Goal: Information Seeking & Learning: Learn about a topic

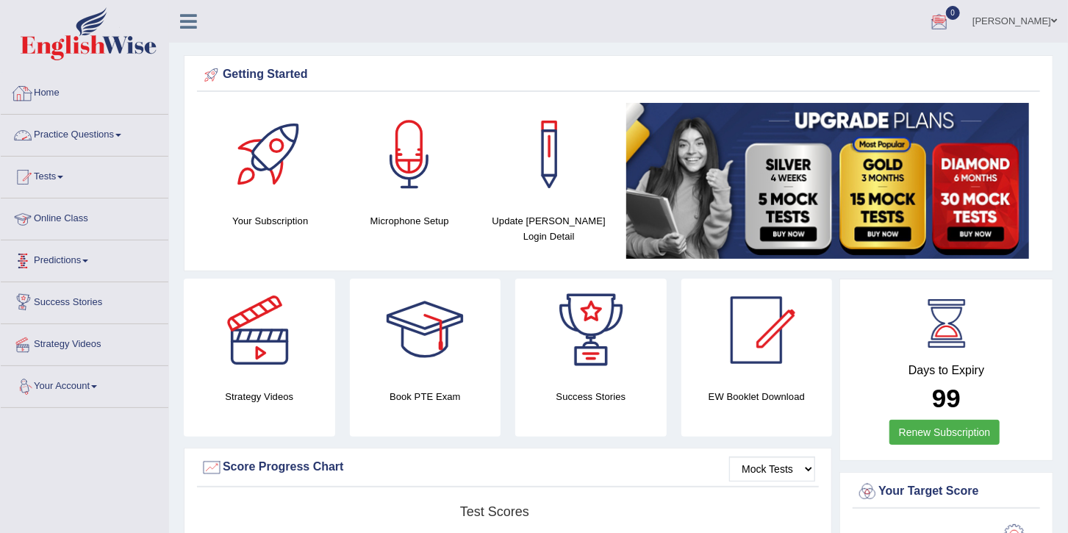
click at [82, 129] on link "Practice Questions" at bounding box center [85, 133] width 168 height 37
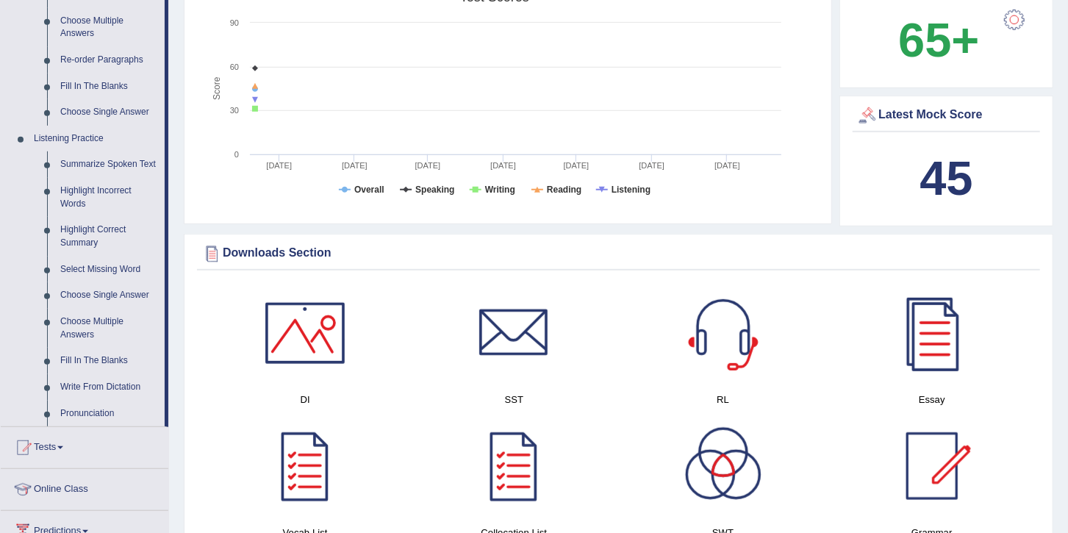
scroll to position [649, 0]
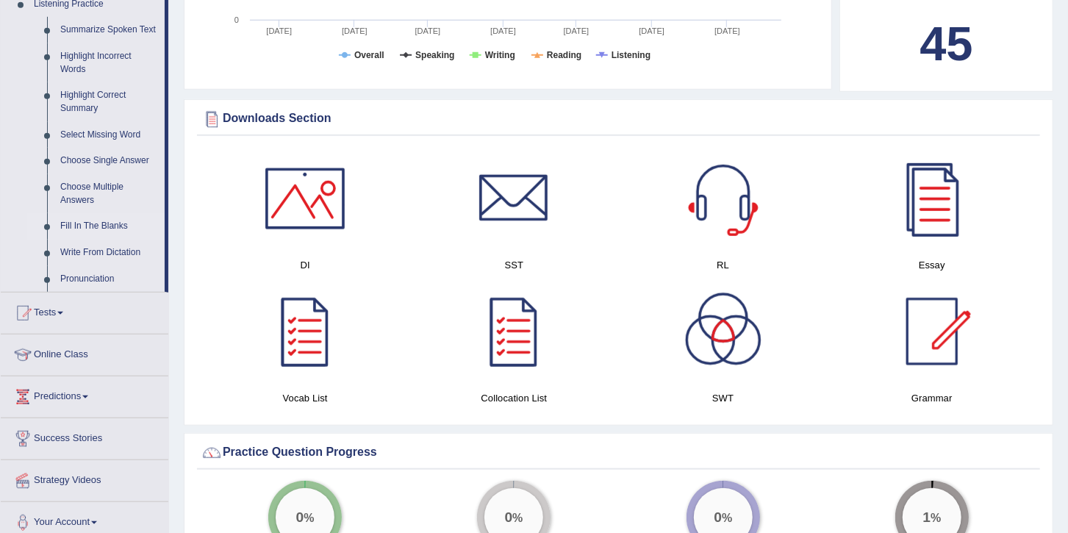
click at [99, 229] on link "Fill In The Blanks" at bounding box center [109, 226] width 111 height 26
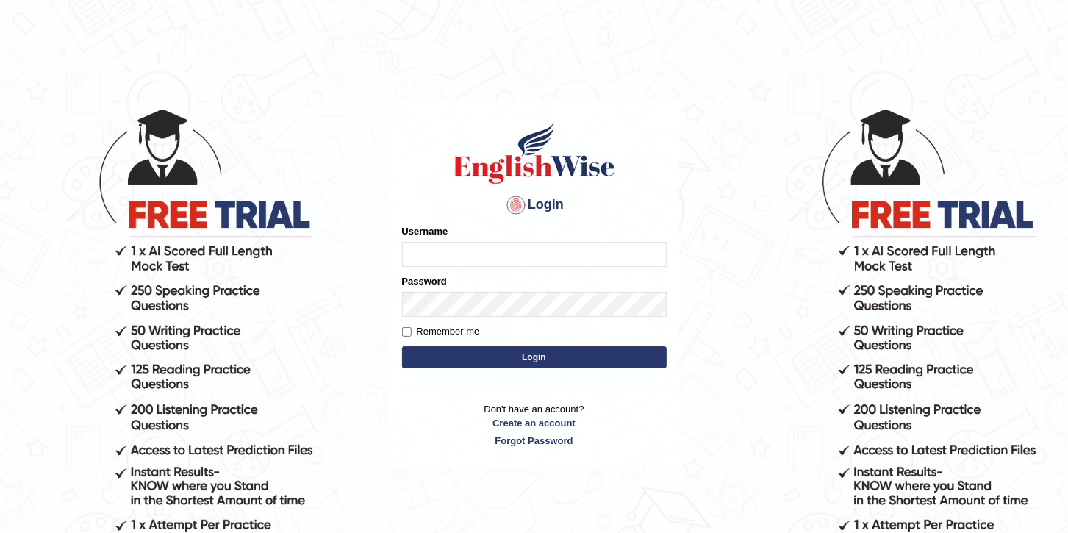
type input "paramjeet84"
click at [528, 365] on button "Login" at bounding box center [534, 357] width 265 height 22
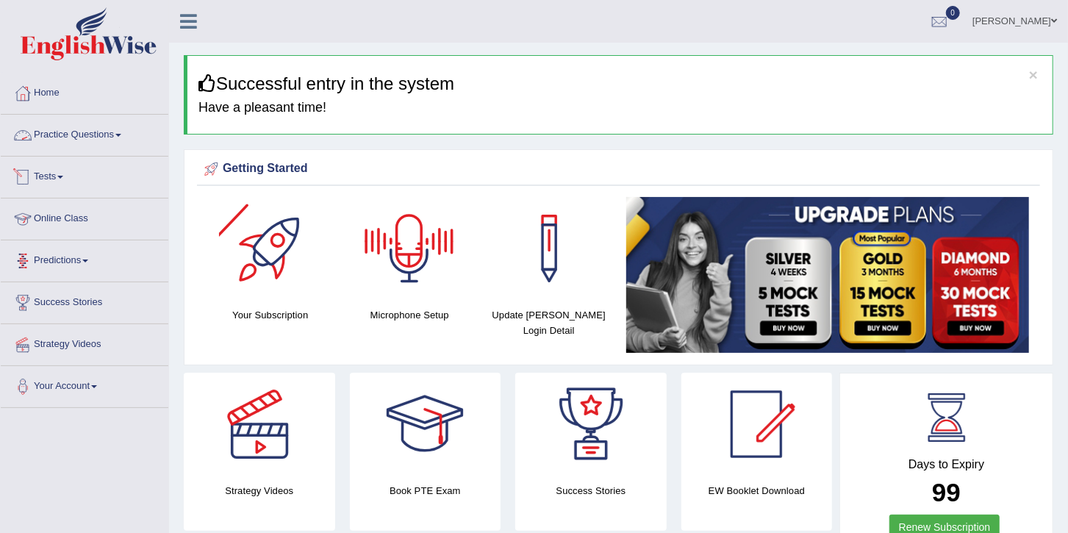
click at [48, 133] on link "Practice Questions" at bounding box center [85, 133] width 168 height 37
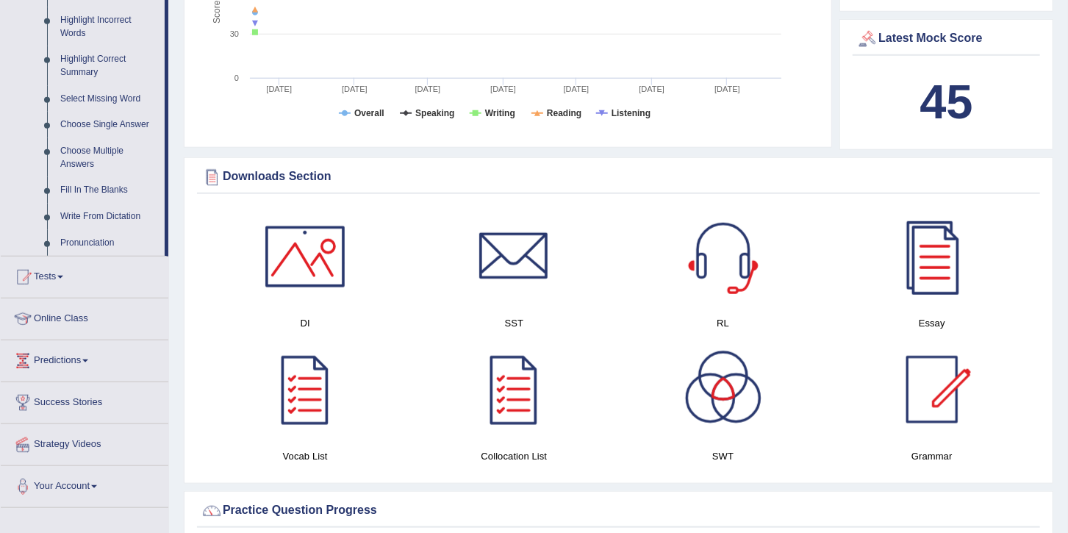
scroll to position [760, 0]
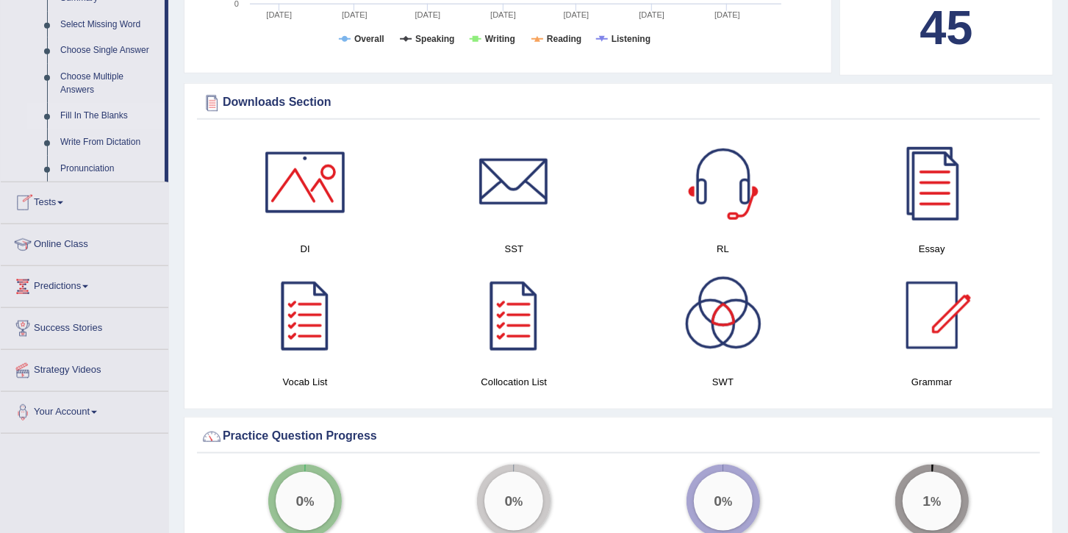
click at [88, 117] on link "Fill In The Blanks" at bounding box center [109, 116] width 111 height 26
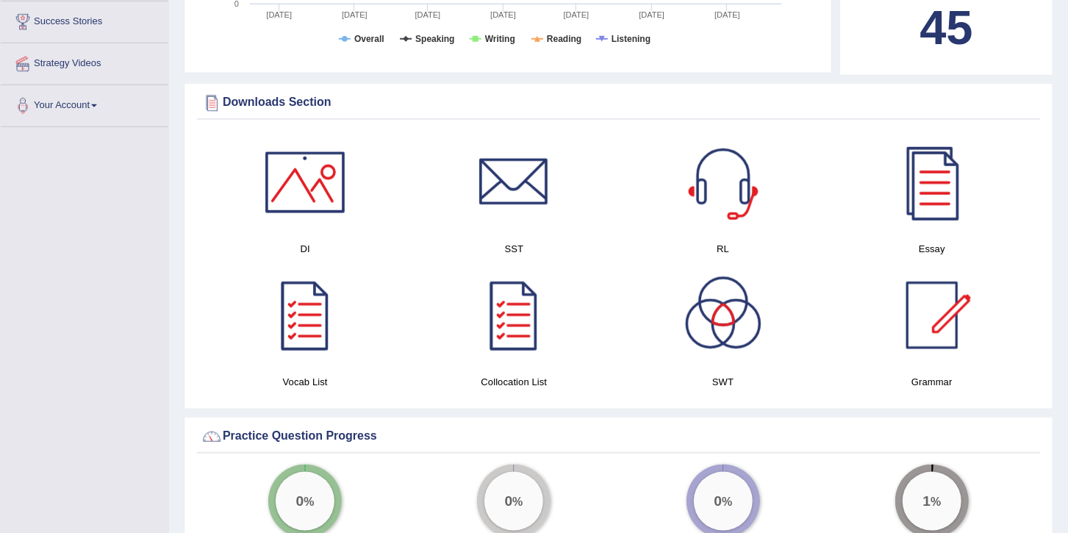
scroll to position [365, 0]
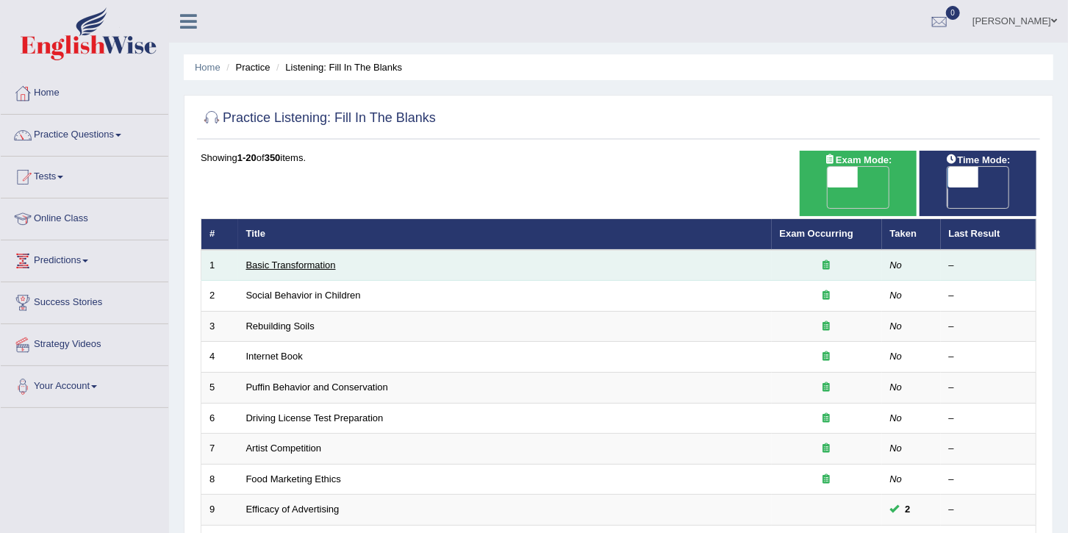
click at [327, 260] on link "Basic Transformation" at bounding box center [291, 265] width 90 height 11
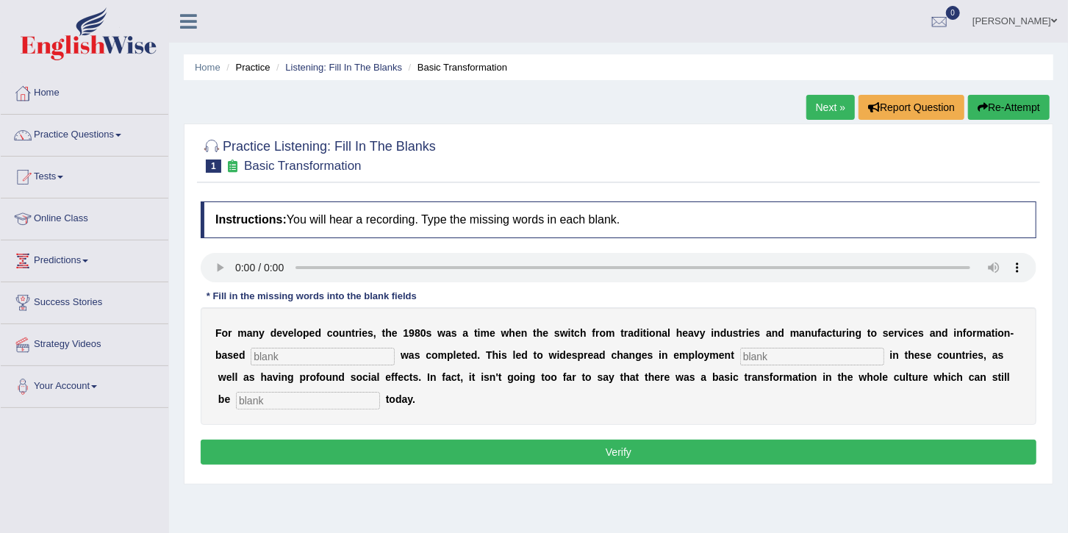
click at [327, 359] on input "text" at bounding box center [323, 357] width 144 height 18
click at [316, 357] on input "text" at bounding box center [323, 357] width 144 height 18
click at [253, 366] on div "F o r m a n y d e v e l o p e d c o u n t r i e s , t h e 1 9 8 0 s w a s a t i…" at bounding box center [619, 366] width 836 height 118
click at [251, 353] on input "text" at bounding box center [323, 357] width 144 height 18
type input "Interprices"
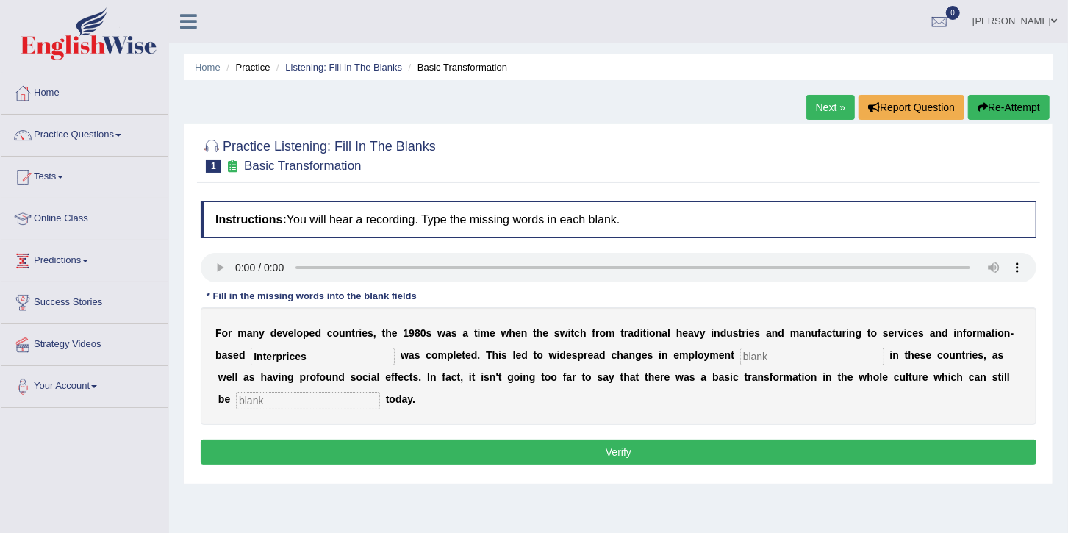
drag, startPoint x: 272, startPoint y: 392, endPoint x: 377, endPoint y: 376, distance: 106.3
click at [272, 393] on input "text" at bounding box center [308, 401] width 144 height 18
click at [740, 354] on input "text" at bounding box center [812, 357] width 144 height 18
type input "pattern"
click at [265, 386] on div "F o r m a n y d e v e l o p e d c o u n t r i e s , t h e 1 9 8 0 s w a s a t i…" at bounding box center [619, 366] width 836 height 118
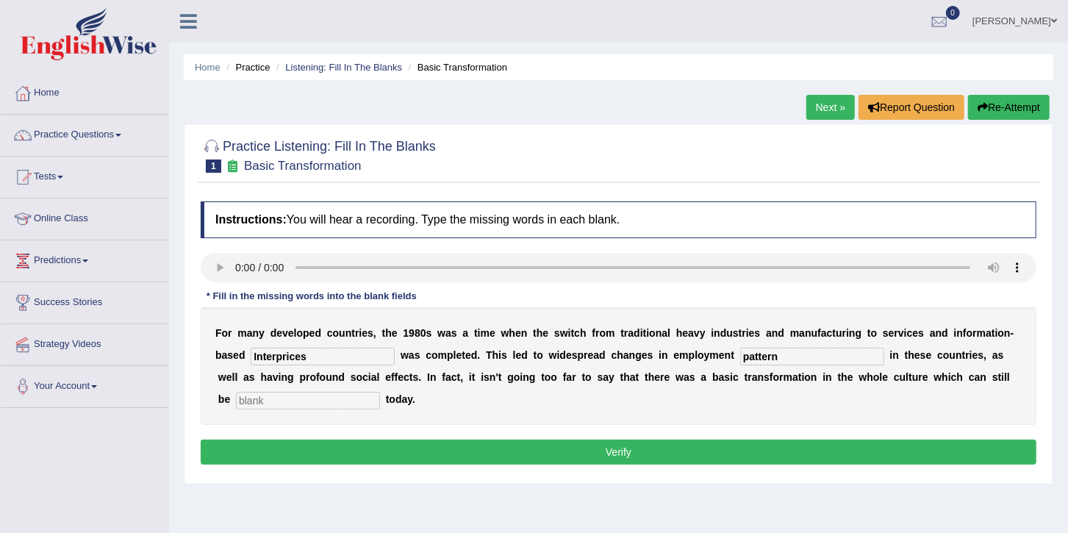
click at [260, 394] on input "text" at bounding box center [308, 401] width 144 height 18
type input "observed"
click at [284, 356] on input "Interprices" at bounding box center [323, 357] width 144 height 18
type input "I"
type input "enterprises"
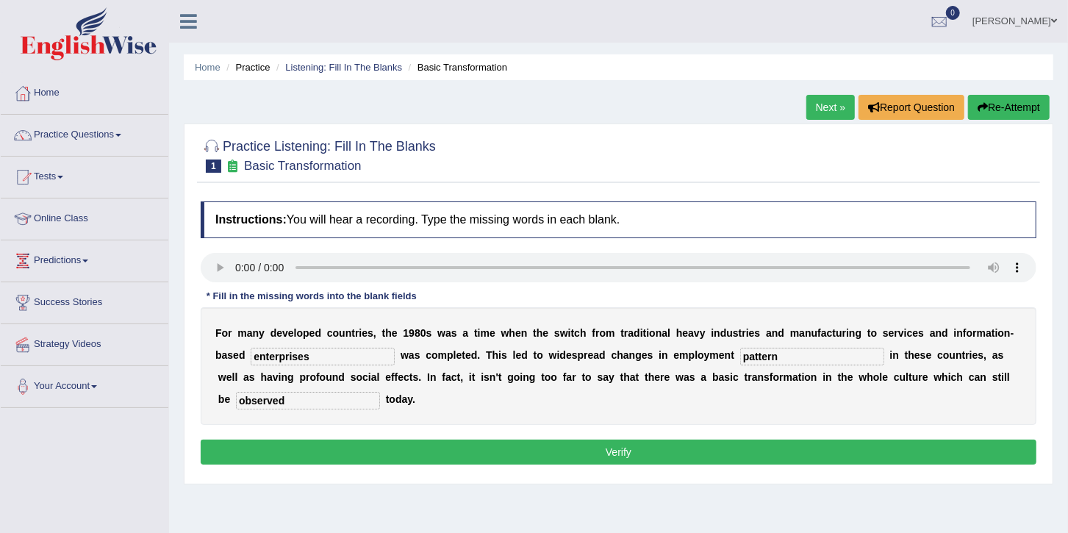
click at [304, 450] on button "Verify" at bounding box center [619, 452] width 836 height 25
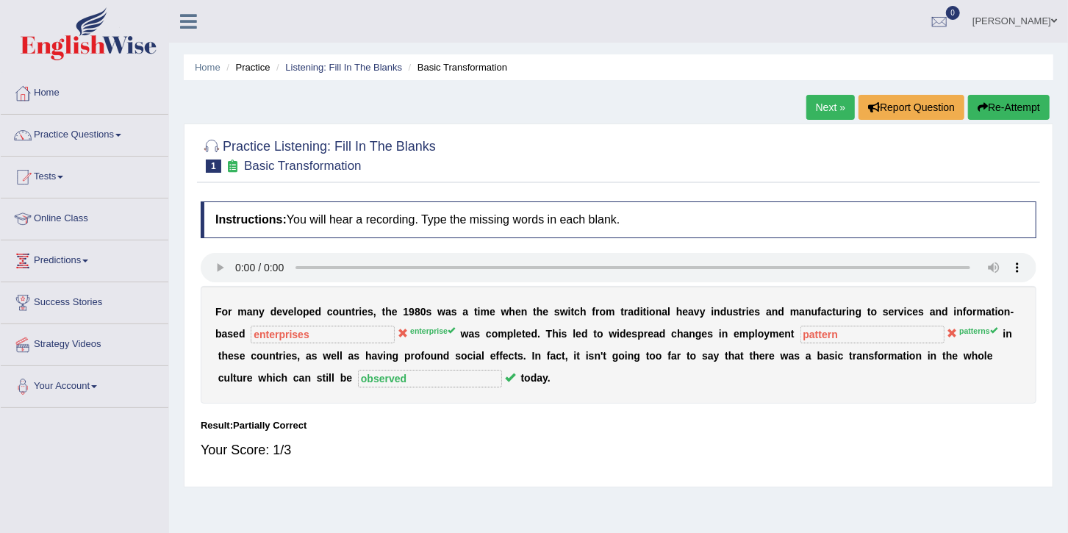
click at [1016, 111] on button "Re-Attempt" at bounding box center [1009, 107] width 82 height 25
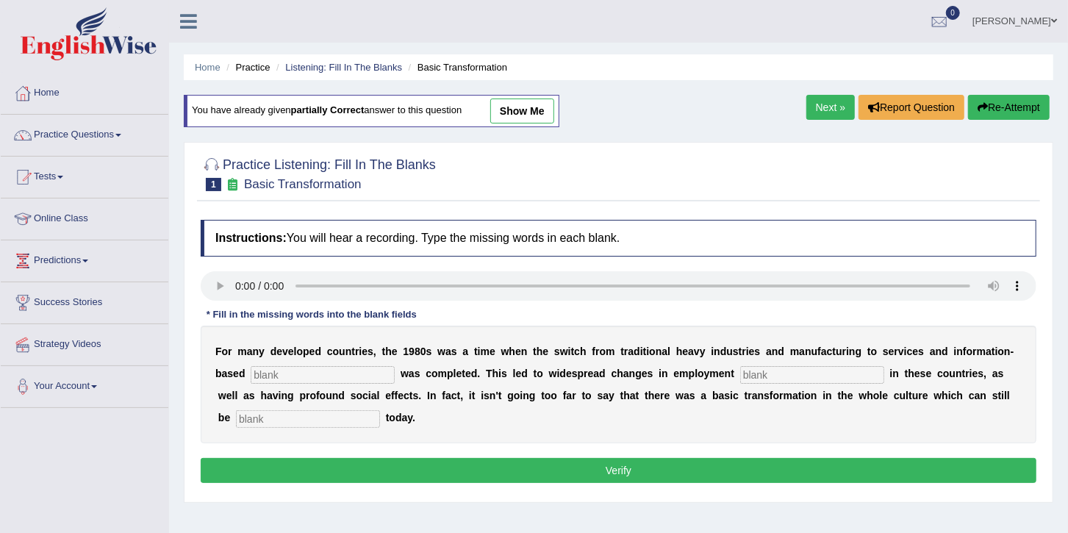
click at [283, 363] on div "F o r m a n y d e v e l o p e d c o u n t r i e s , t h e 1 9 8 0 s w a s a t i…" at bounding box center [619, 385] width 836 height 118
click at [261, 373] on input "text" at bounding box center [323, 375] width 144 height 18
type input "enterprise"
click at [740, 379] on input "text" at bounding box center [812, 375] width 144 height 18
type input "patterns"
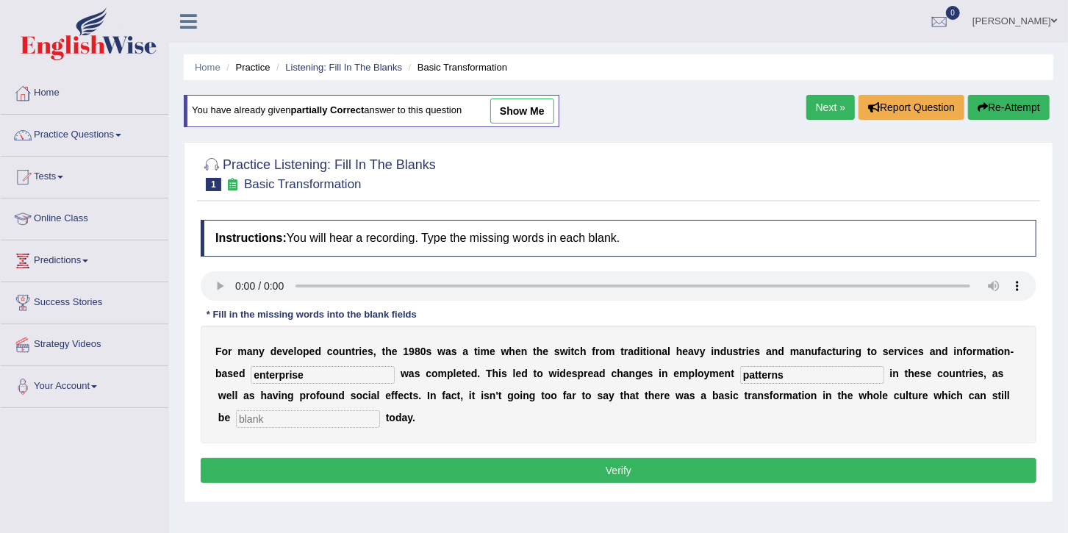
click at [282, 424] on input "text" at bounding box center [308, 419] width 144 height 18
type input "observed"
click at [482, 474] on button "Verify" at bounding box center [619, 470] width 836 height 25
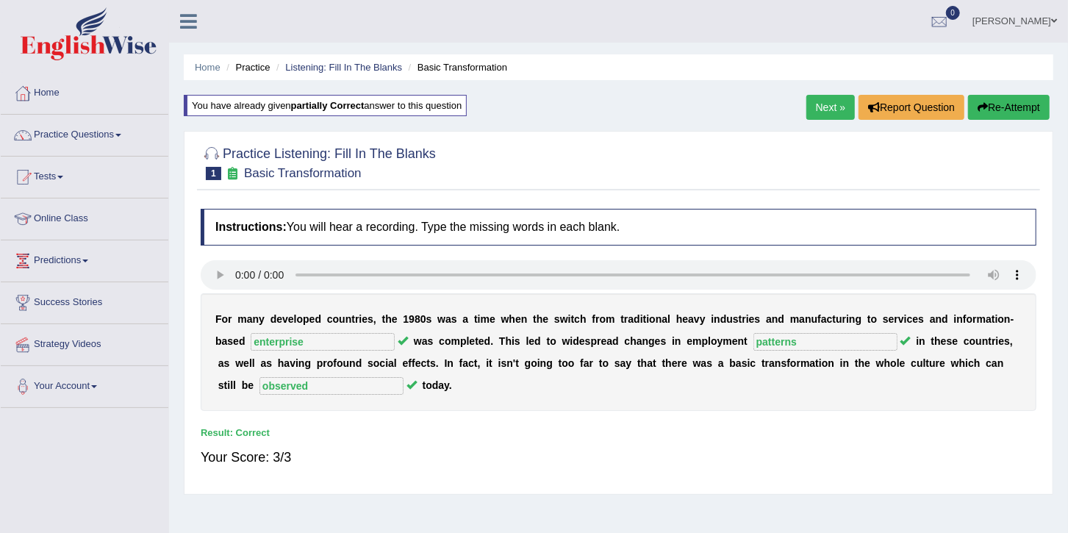
click at [827, 101] on link "Next »" at bounding box center [831, 107] width 49 height 25
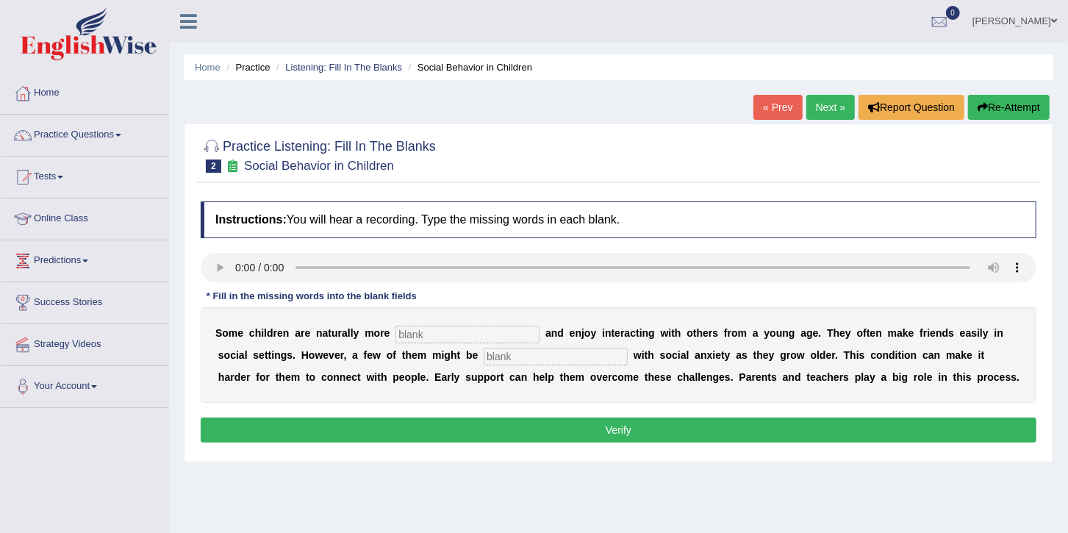
click at [396, 341] on input "text" at bounding box center [468, 335] width 144 height 18
type input "Sociable"
click at [484, 354] on input "text" at bounding box center [556, 357] width 144 height 18
type input "diagnosed"
click at [555, 434] on button "Verify" at bounding box center [619, 430] width 836 height 25
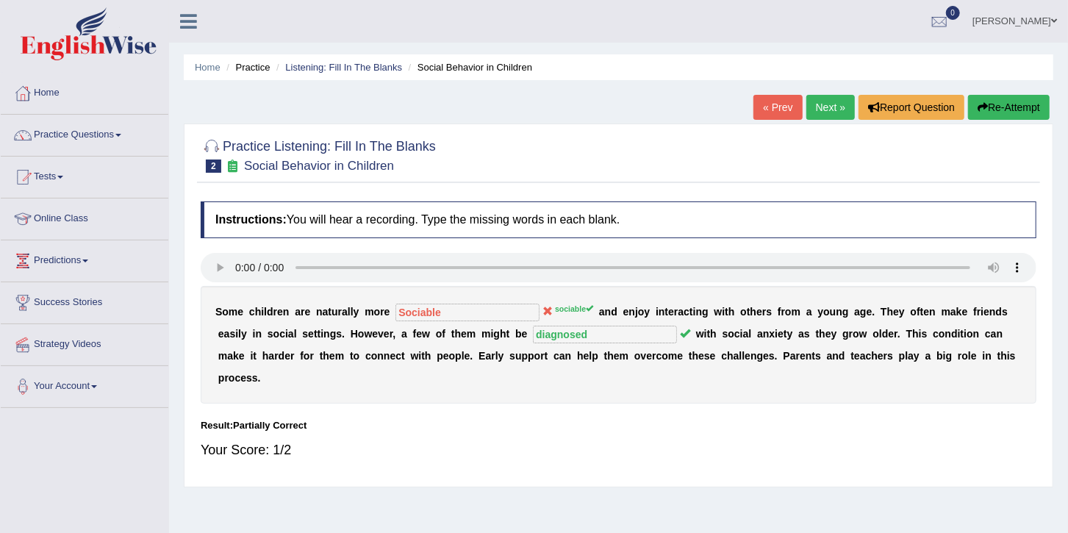
click at [522, 351] on b "p" at bounding box center [525, 356] width 7 height 12
click at [1000, 112] on button "Re-Attempt" at bounding box center [1009, 107] width 82 height 25
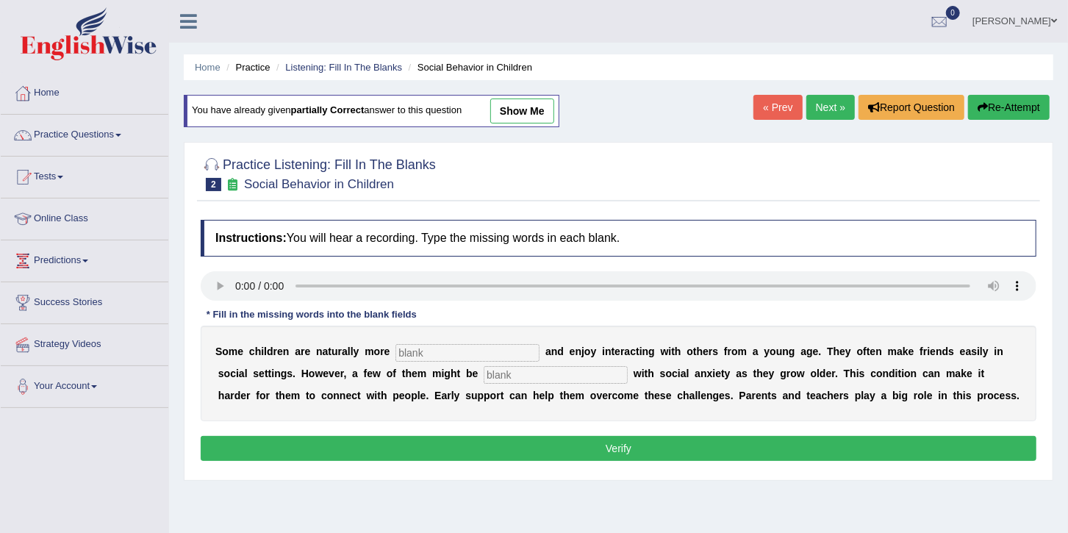
click at [430, 346] on input "text" at bounding box center [468, 353] width 144 height 18
type input "sociable"
click at [484, 379] on input "text" at bounding box center [556, 375] width 144 height 18
type input "diagnosed"
click at [77, 126] on link "Practice Questions" at bounding box center [85, 133] width 168 height 37
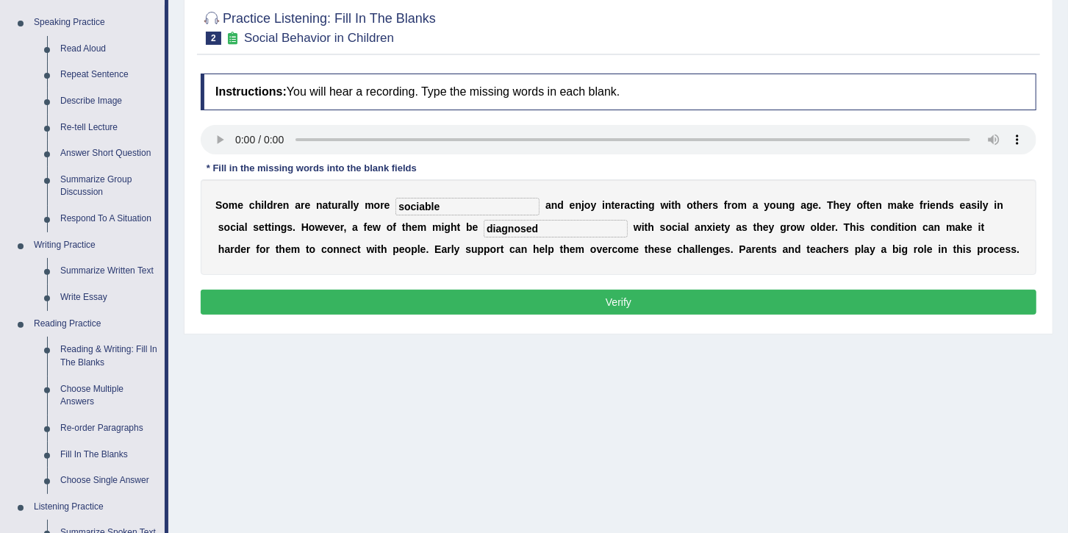
scroll to position [121, 0]
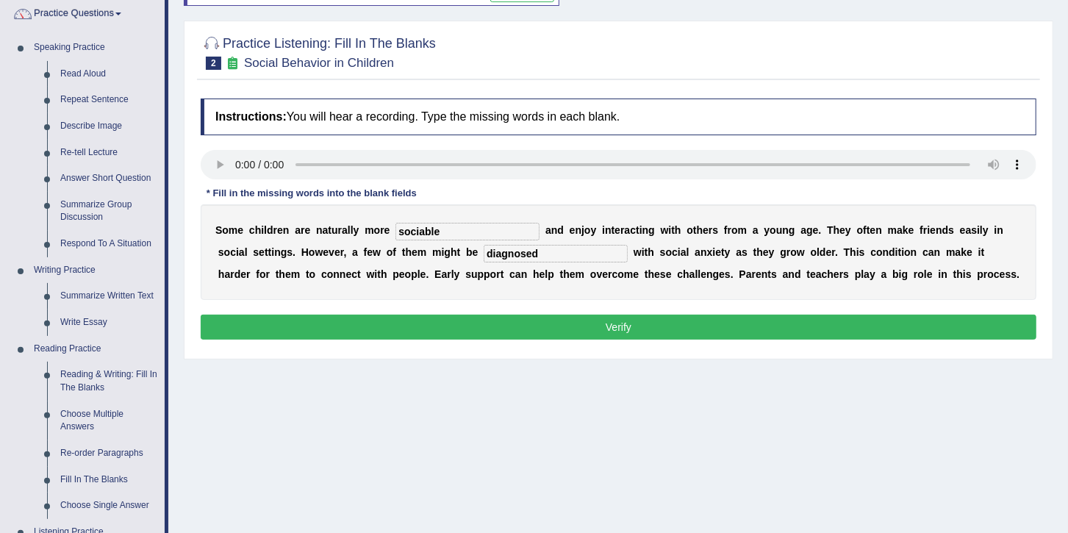
click at [619, 332] on button "Verify" at bounding box center [619, 327] width 836 height 25
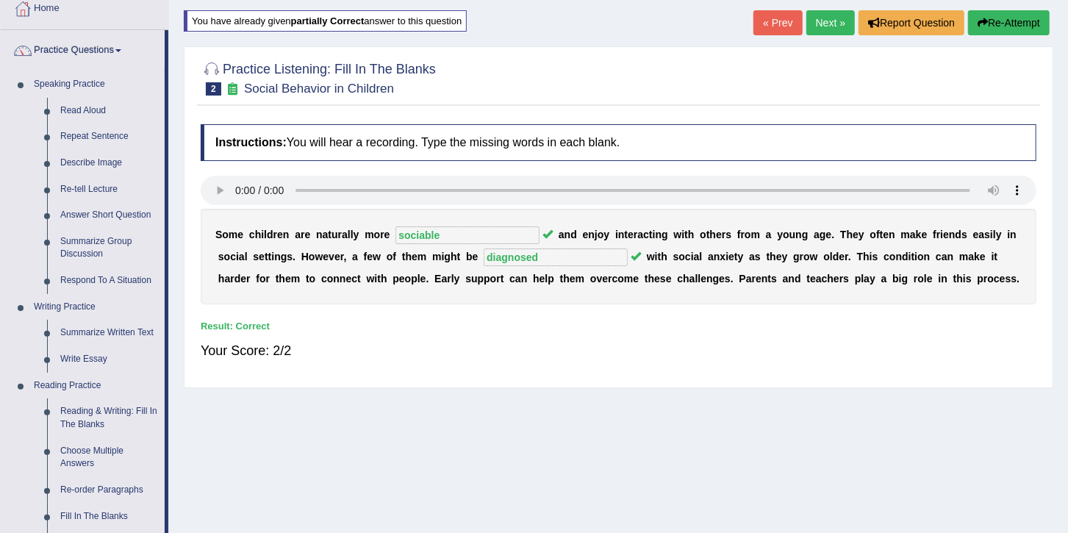
scroll to position [0, 0]
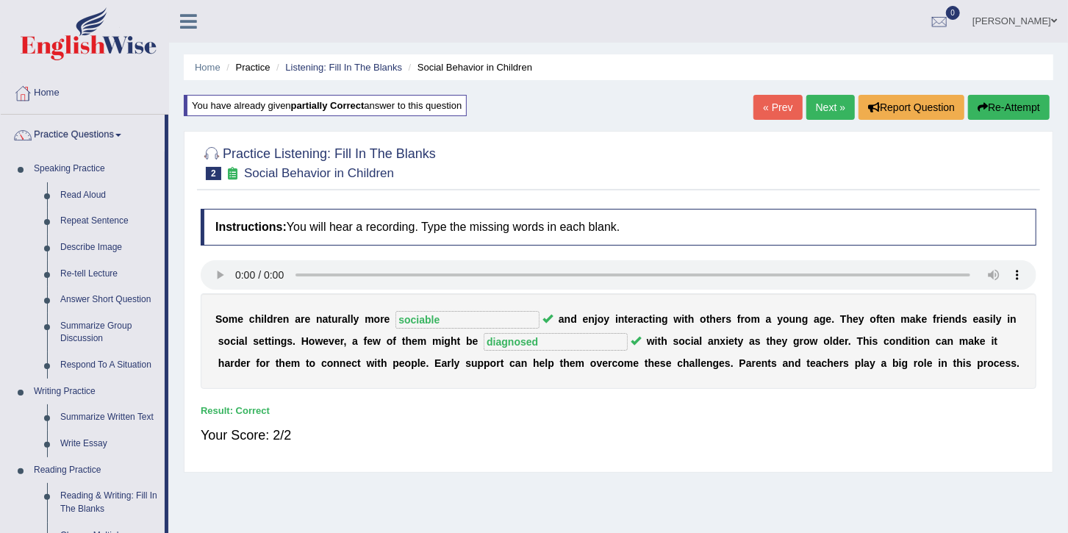
click at [828, 109] on link "Next »" at bounding box center [831, 107] width 49 height 25
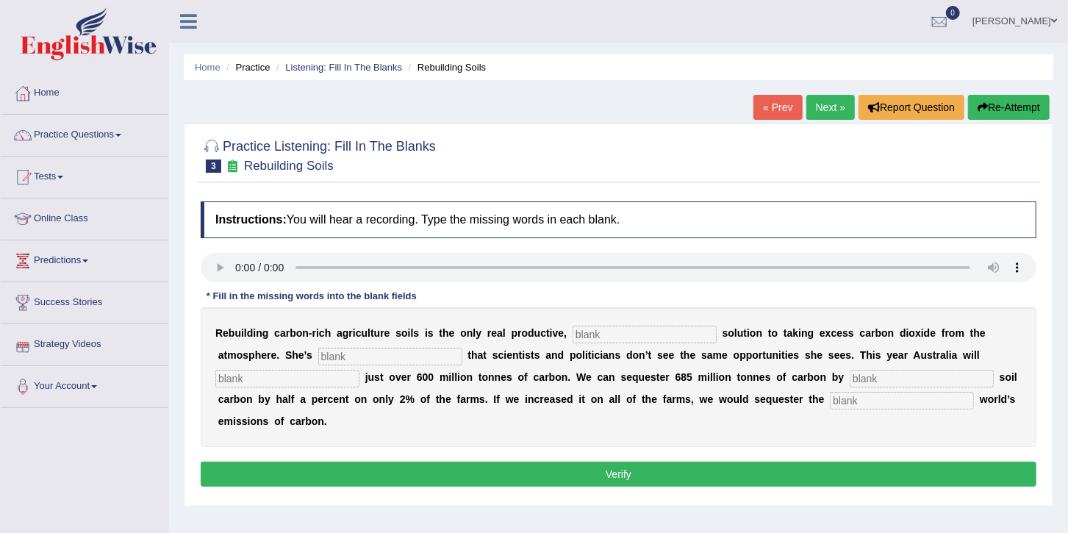
click at [573, 329] on input "text" at bounding box center [645, 335] width 144 height 18
type input "p"
type input "permanent"
click at [318, 357] on input "text" at bounding box center [390, 357] width 144 height 18
type input "frusteted"
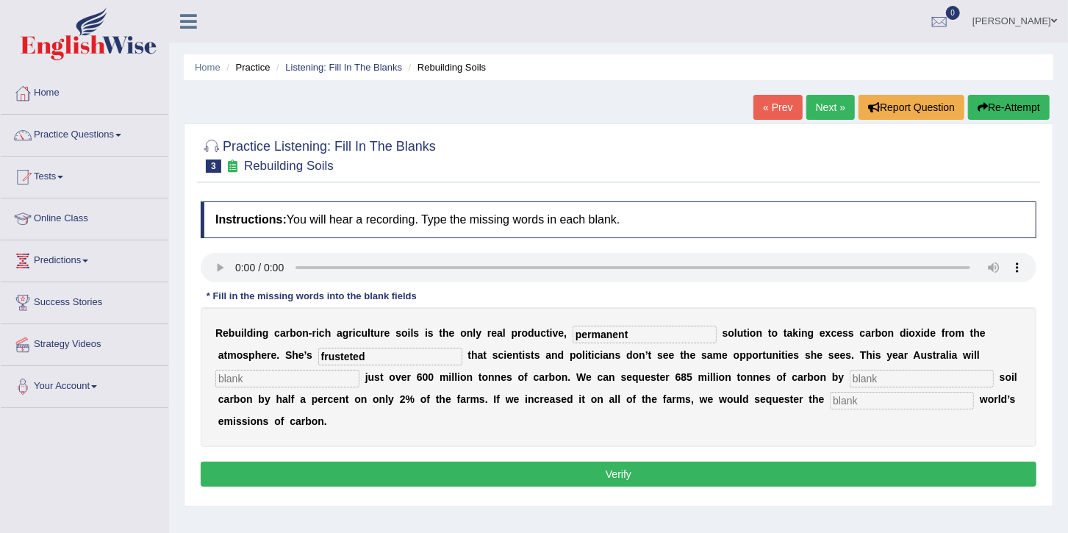
click at [301, 370] on div "R e b u i l d i n g c a r b o n - r i c h a g r i c u l t u r e s o i l s i s t…" at bounding box center [619, 377] width 836 height 140
click at [360, 370] on input "text" at bounding box center [287, 379] width 144 height 18
type input "admit"
click at [850, 379] on input "text" at bounding box center [922, 379] width 144 height 18
type input "increasing"
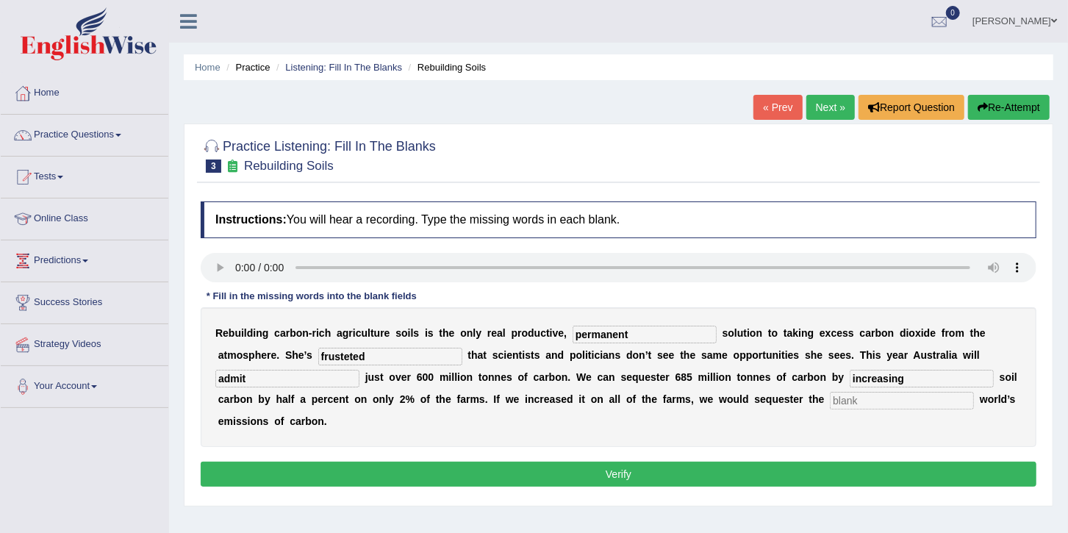
click at [830, 404] on input "text" at bounding box center [902, 401] width 144 height 18
type input "whole"
click at [330, 357] on input "frusteted" at bounding box center [390, 357] width 144 height 18
type input "frustrated"
click at [641, 462] on button "Verify" at bounding box center [619, 474] width 836 height 25
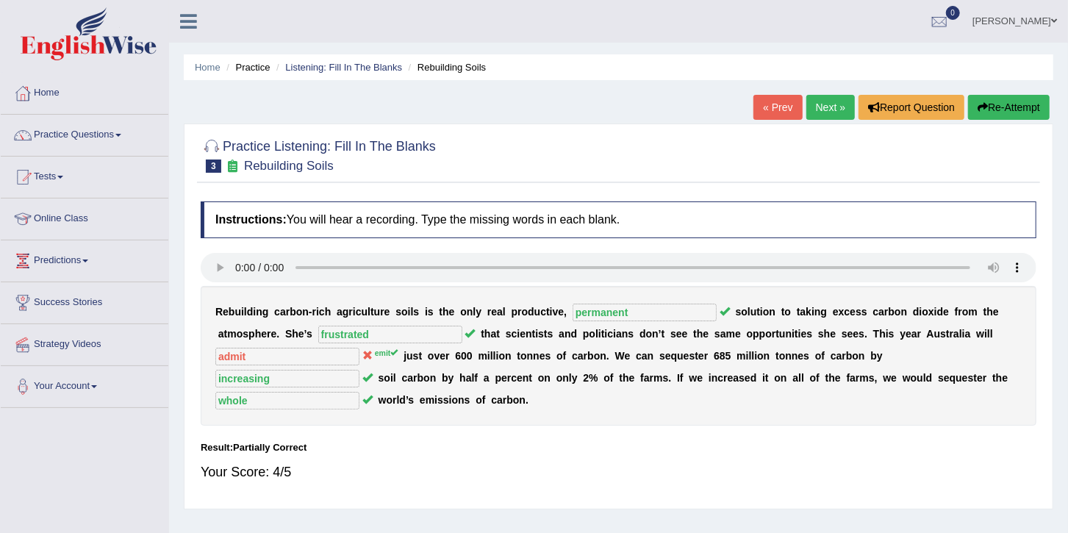
click at [826, 107] on link "Next »" at bounding box center [831, 107] width 49 height 25
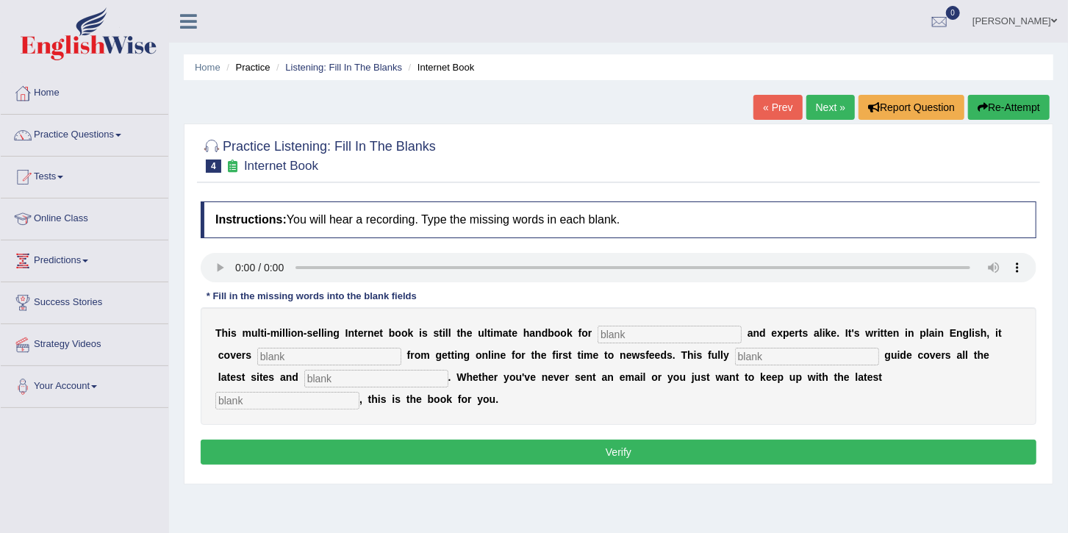
click at [613, 335] on input "text" at bounding box center [670, 335] width 144 height 18
type input "noves"
click at [257, 361] on input "text" at bounding box center [329, 357] width 144 height 18
type input "everything"
click at [735, 355] on input "text" at bounding box center [807, 357] width 144 height 18
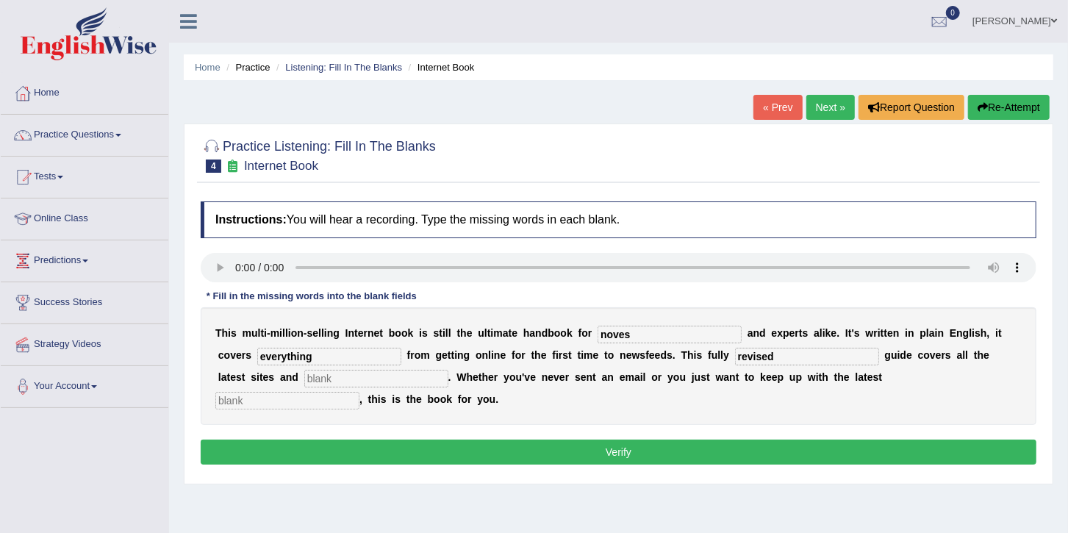
type input "revised"
click at [309, 373] on input "text" at bounding box center [376, 379] width 144 height 18
type input "crases"
click at [360, 392] on input "text" at bounding box center [287, 401] width 144 height 18
type input "developments"
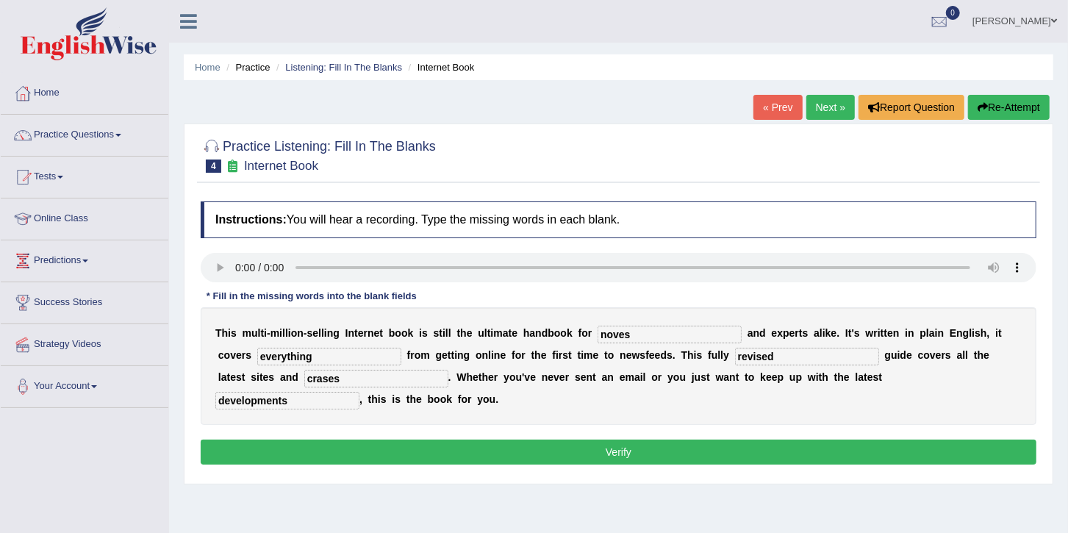
click at [815, 496] on div "Home Practice Listening: Fill In The Blanks Internet Book « Prev Next » Report …" at bounding box center [618, 367] width 899 height 735
click at [721, 440] on button "Verify" at bounding box center [619, 452] width 836 height 25
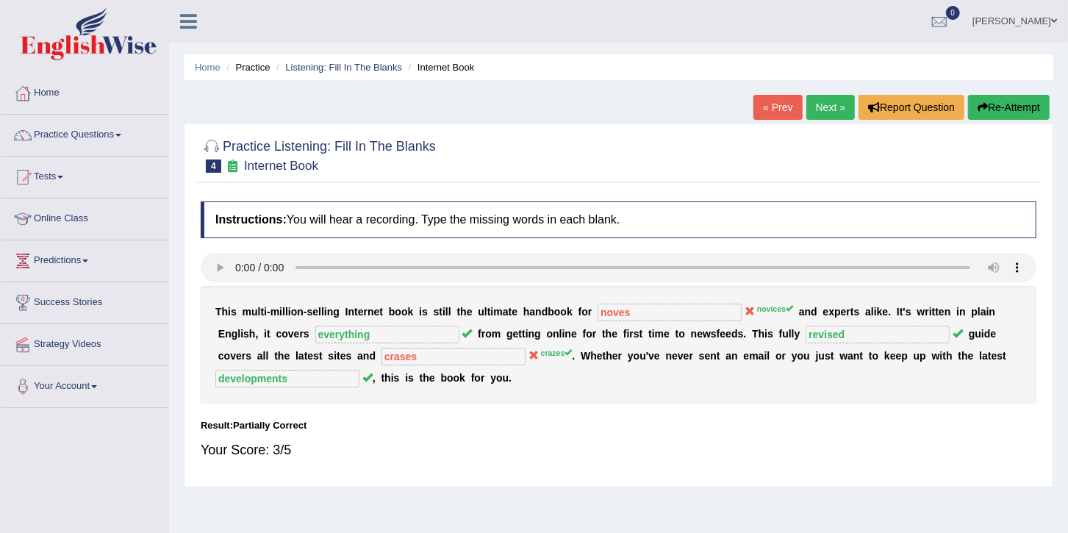
click at [999, 101] on button "Re-Attempt" at bounding box center [1009, 107] width 82 height 25
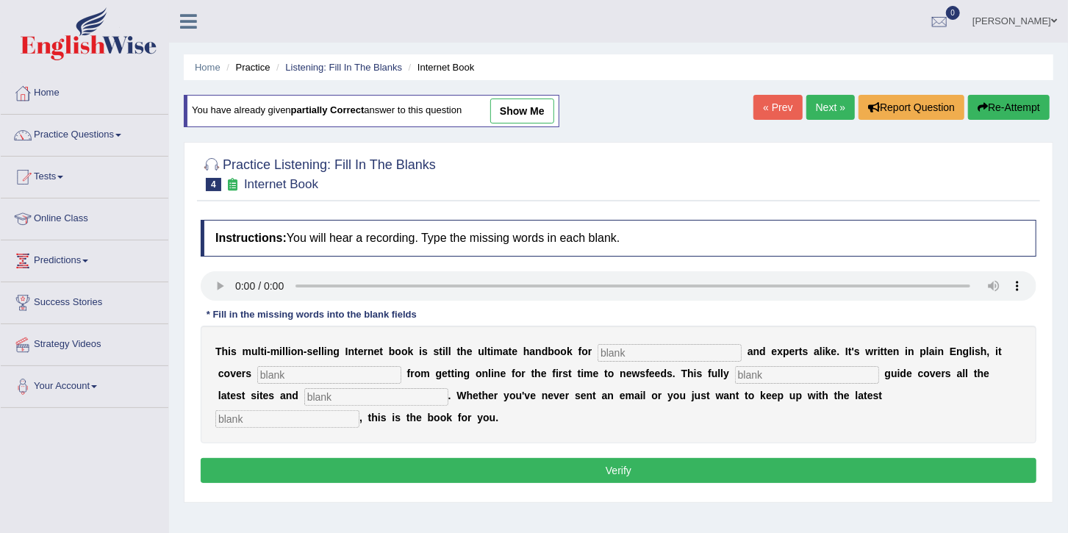
click at [613, 354] on input "text" at bounding box center [670, 353] width 144 height 18
type input "noices"
click at [283, 378] on input "text" at bounding box center [329, 375] width 144 height 18
type input "everything"
click at [735, 372] on input "text" at bounding box center [807, 375] width 144 height 18
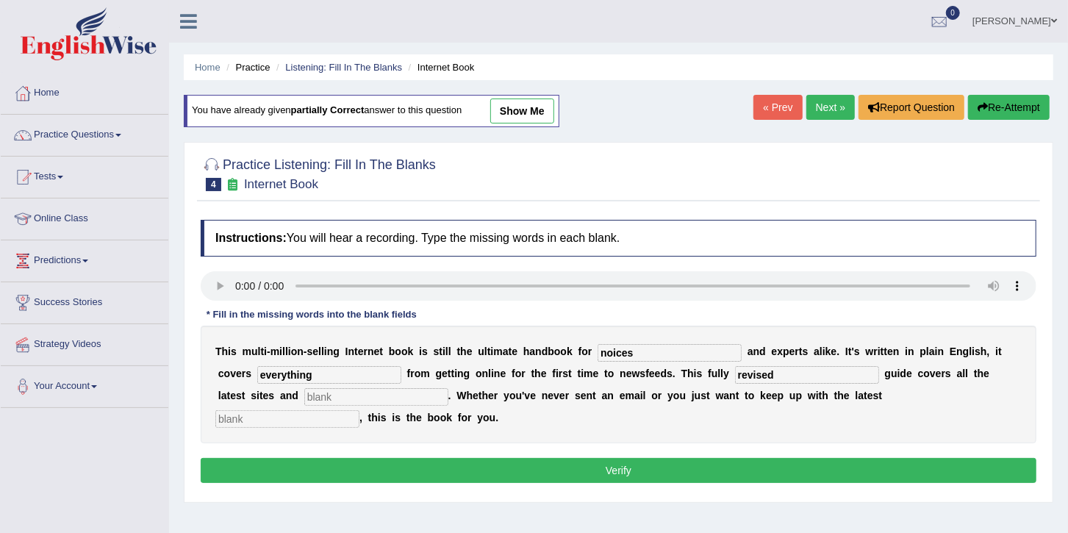
type input "revised"
click at [304, 403] on input "text" at bounding box center [376, 397] width 144 height 18
type input "crazes"
click at [360, 410] on input "text" at bounding box center [287, 419] width 144 height 18
type input "developments"
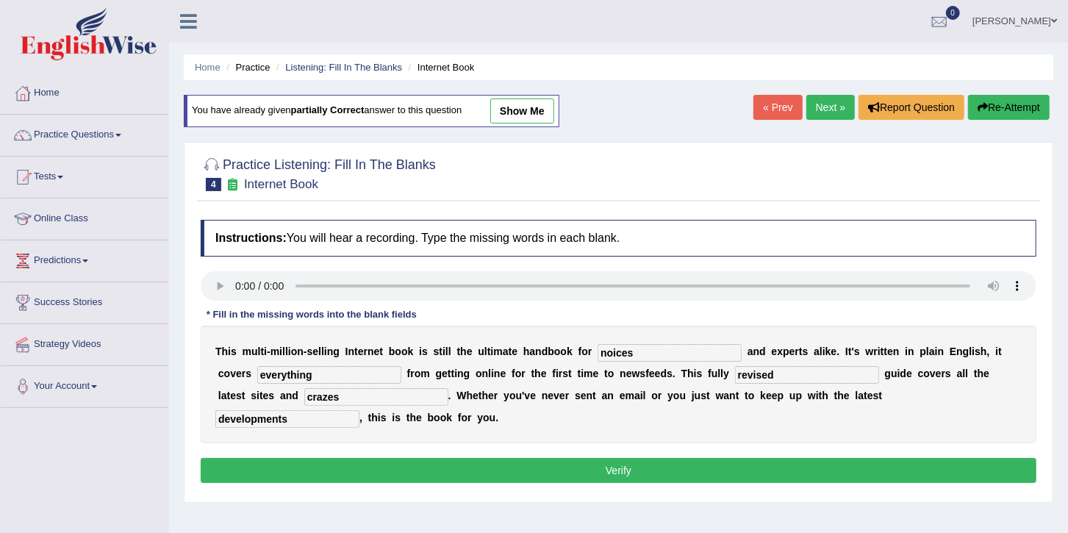
click at [756, 458] on button "Verify" at bounding box center [619, 470] width 836 height 25
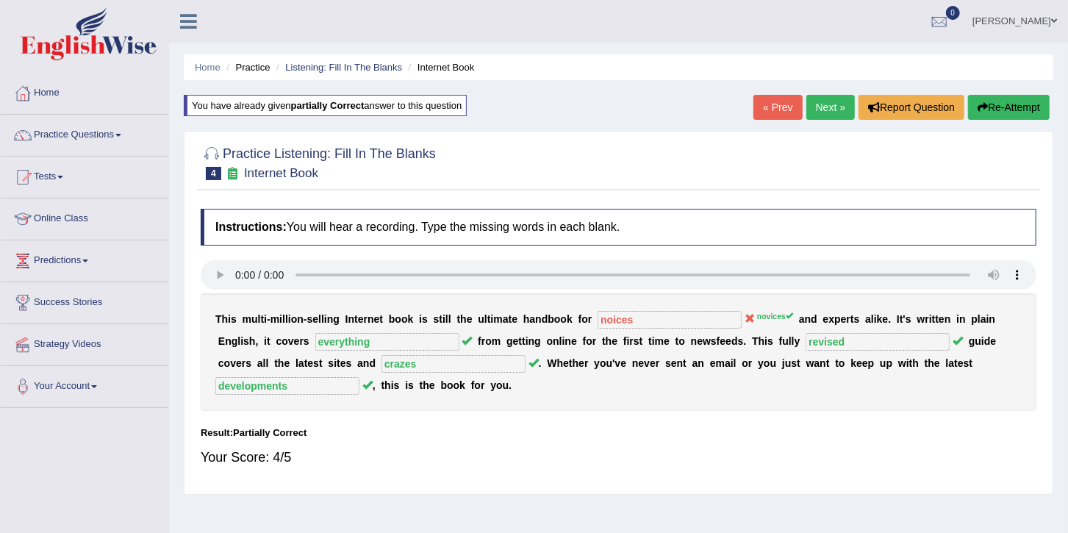
click at [811, 108] on link "Next »" at bounding box center [831, 107] width 49 height 25
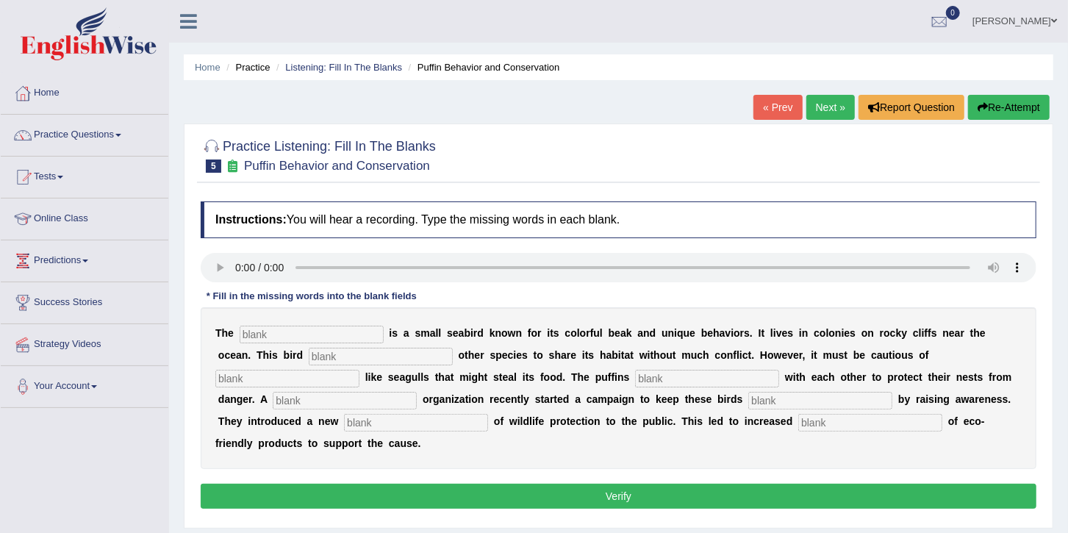
click at [254, 336] on input "text" at bounding box center [312, 335] width 144 height 18
type input "puffin"
click at [309, 349] on input "text" at bounding box center [381, 357] width 144 height 18
type input "allows"
click at [360, 370] on input "text" at bounding box center [287, 379] width 144 height 18
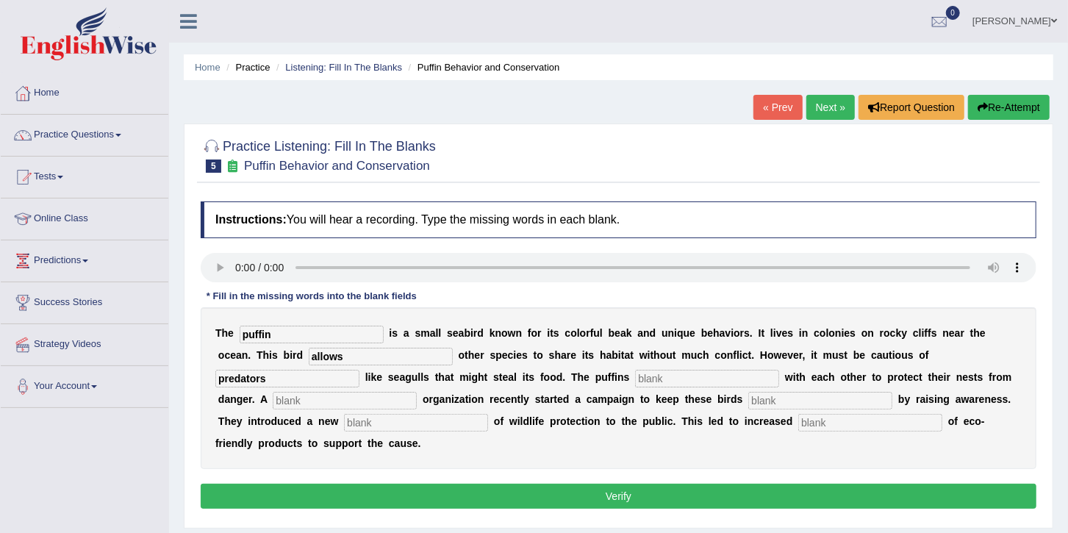
type input "predators"
click at [635, 382] on input "text" at bounding box center [707, 379] width 144 height 18
type input "collaboration"
click at [417, 392] on input "text" at bounding box center [345, 401] width 144 height 18
type input "cooperative"
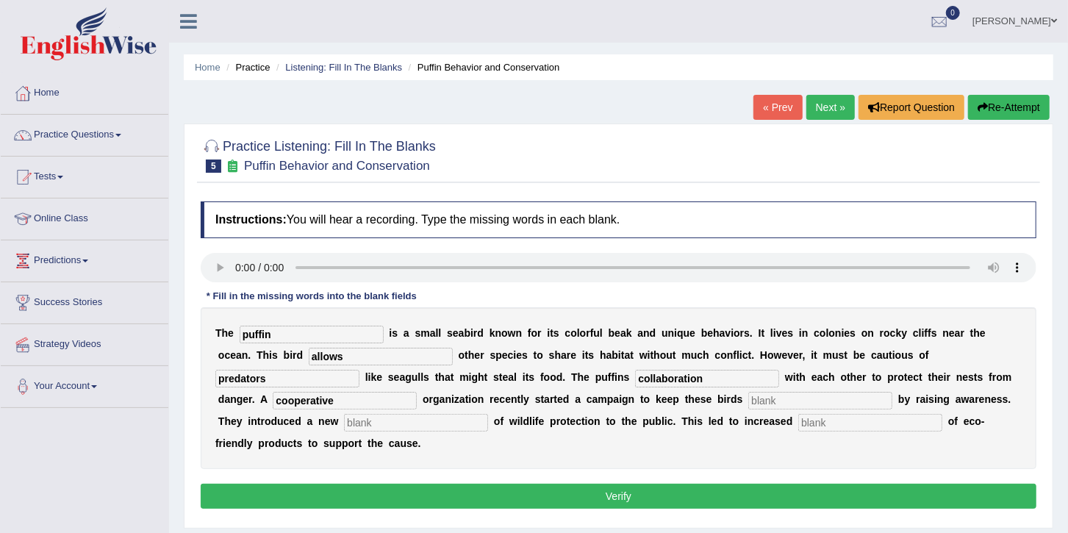
click at [518, 413] on div "T h e puffin i s a s m a l l s e a b i r d k n o w n f o r i t s c o l o r f u …" at bounding box center [619, 388] width 836 height 162
click at [749, 403] on input "text" at bounding box center [821, 401] width 144 height 18
type input "save"
click at [488, 414] on input "text" at bounding box center [416, 423] width 144 height 18
type input "conception"
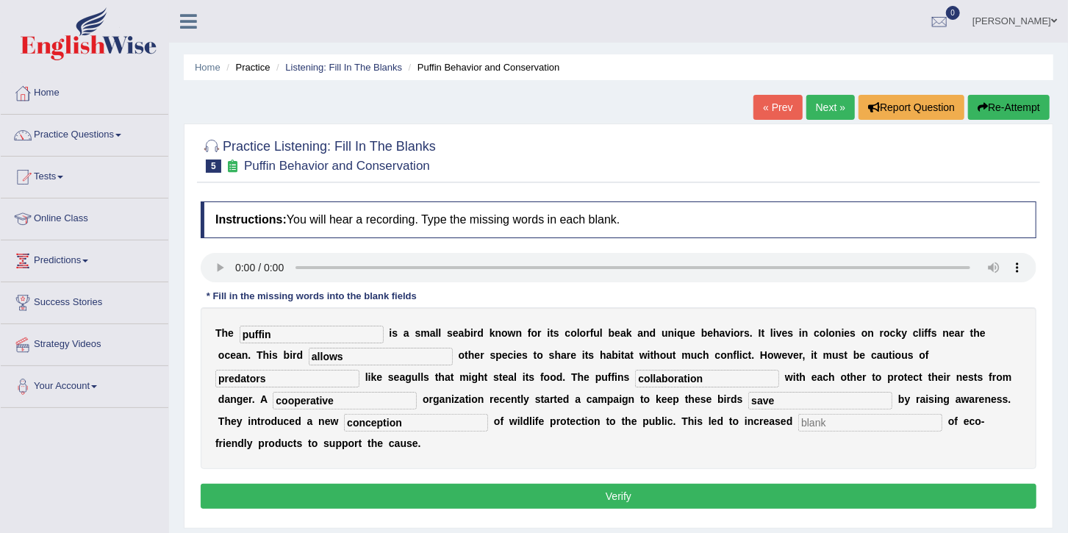
click at [799, 426] on input "text" at bounding box center [871, 423] width 144 height 18
type input "consumption"
click at [779, 526] on div "Home Practice Listening: Fill In The Blanks Puffin Behavior and Conservation « …" at bounding box center [618, 367] width 899 height 735
click at [417, 392] on input "cooperative" at bounding box center [345, 401] width 144 height 18
type input "cooperation"
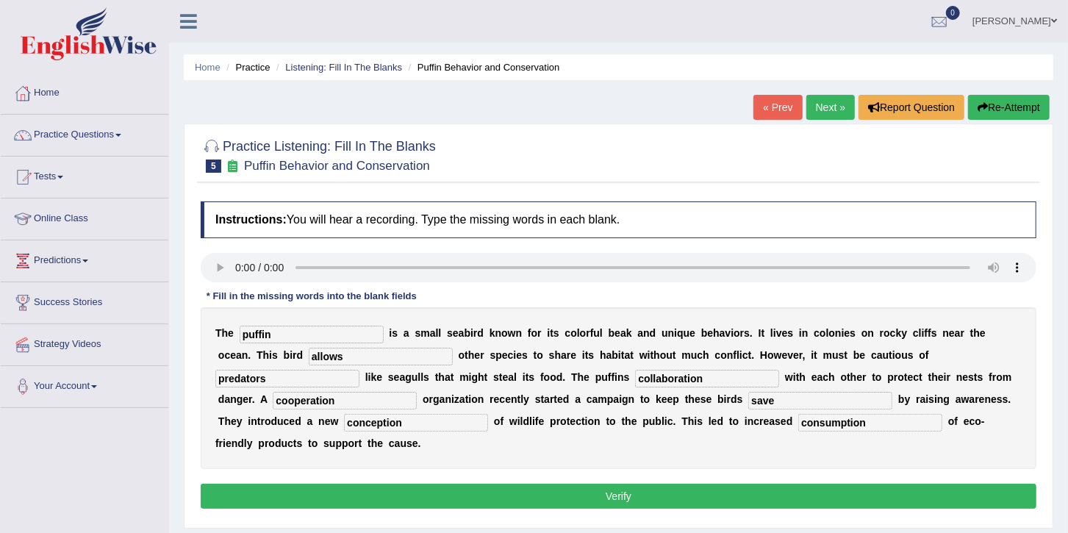
click at [638, 484] on button "Verify" at bounding box center [619, 496] width 836 height 25
